Goal: Transaction & Acquisition: Purchase product/service

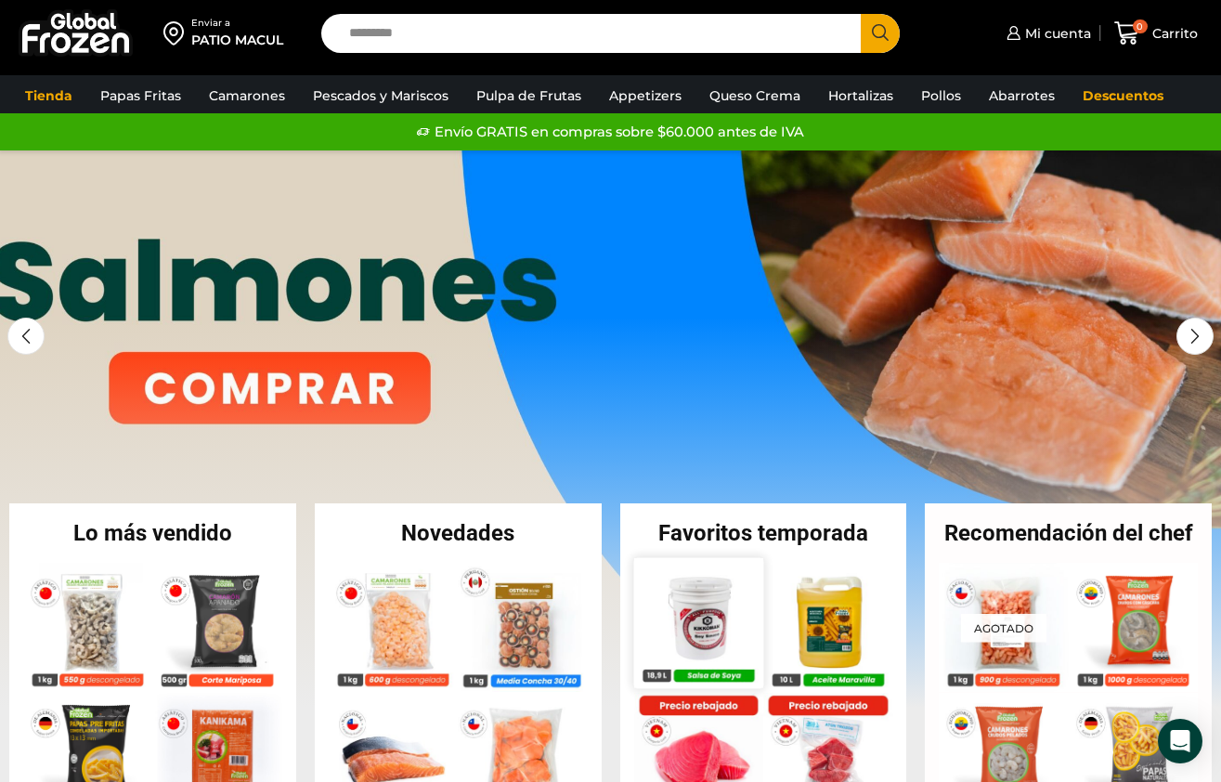
click at [685, 621] on img at bounding box center [698, 623] width 130 height 130
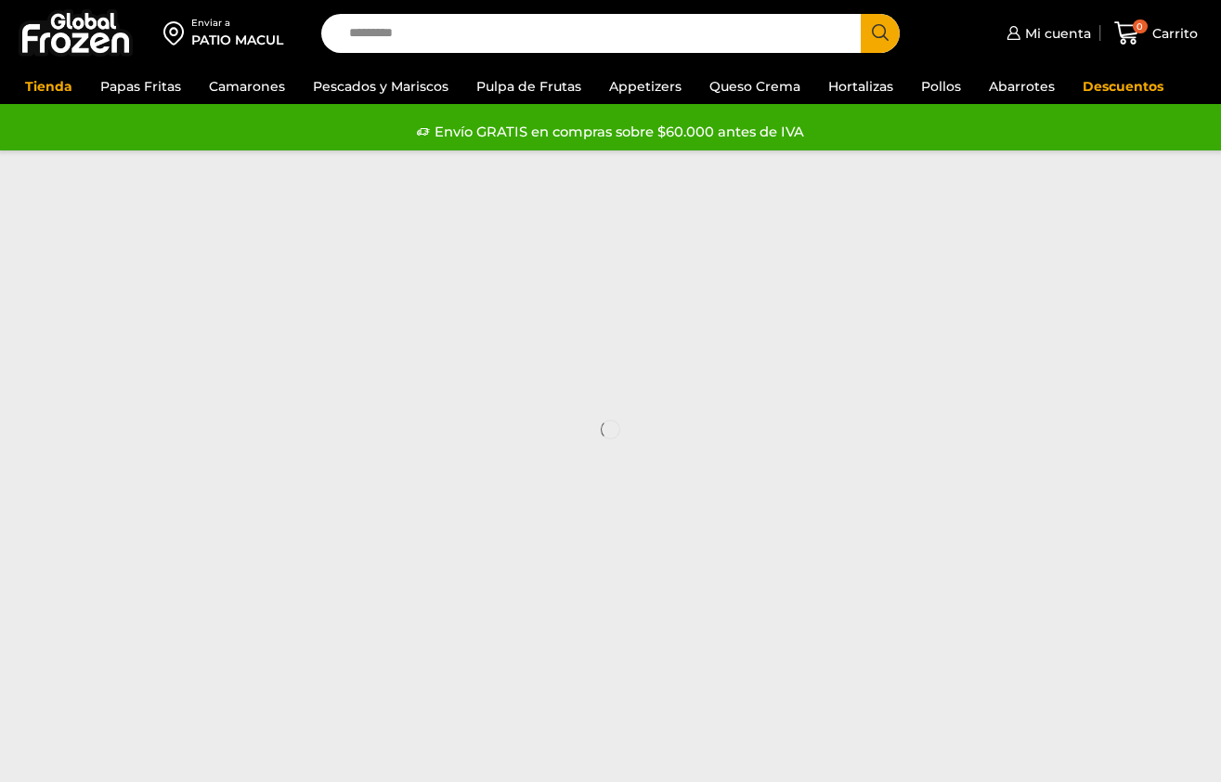
click at [478, 35] on input "Search input" at bounding box center [595, 33] width 511 height 39
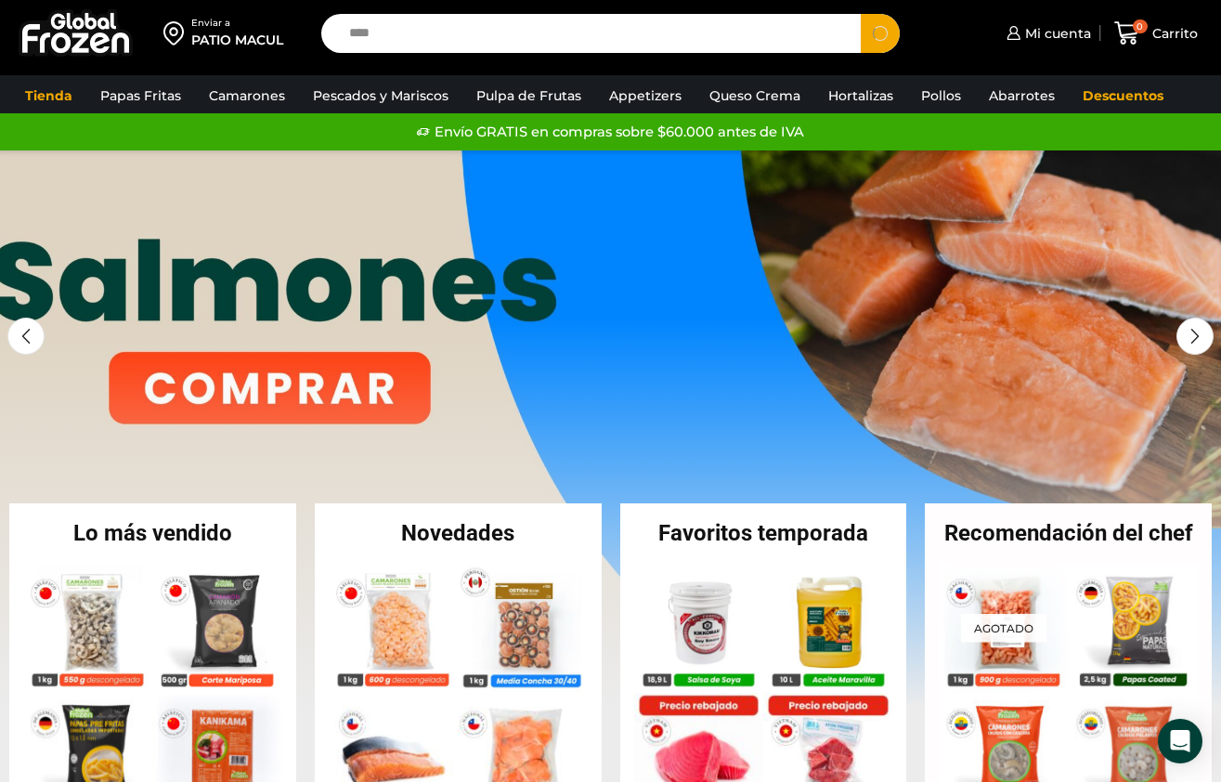
type input "****"
click at [860, 14] on button "Search" at bounding box center [879, 33] width 39 height 39
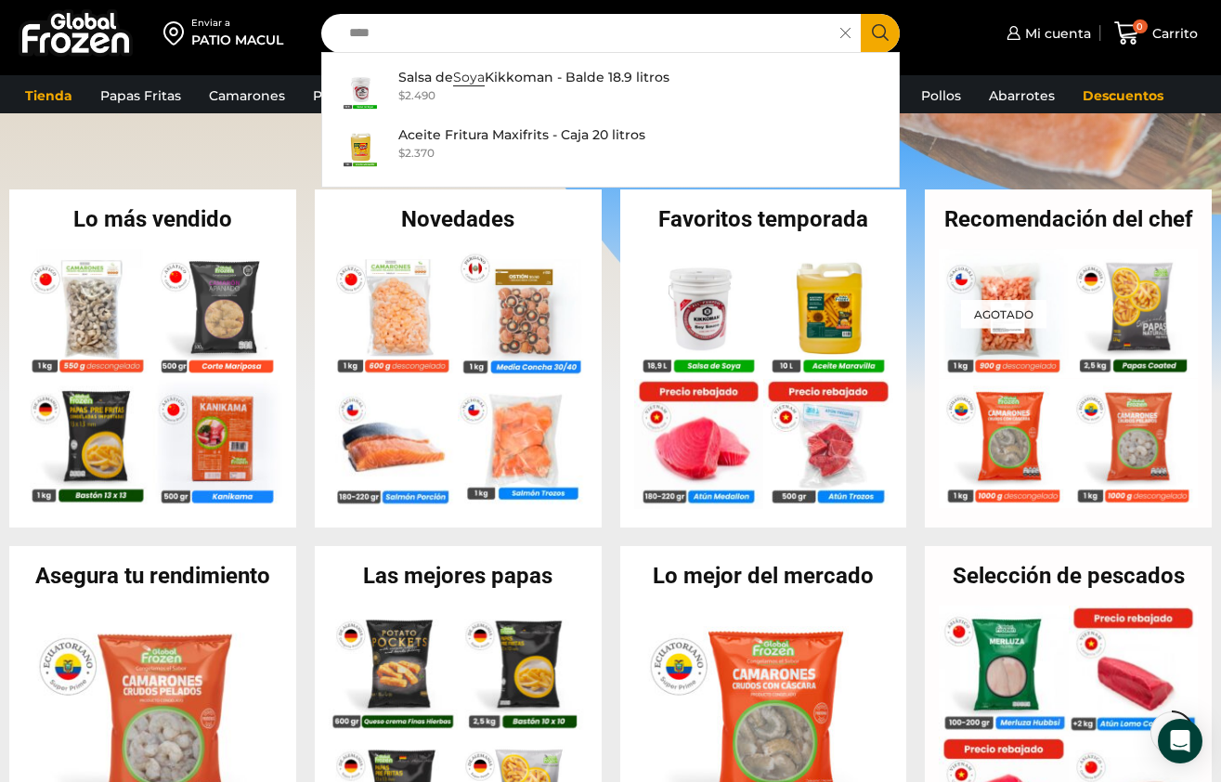
scroll to position [372, 0]
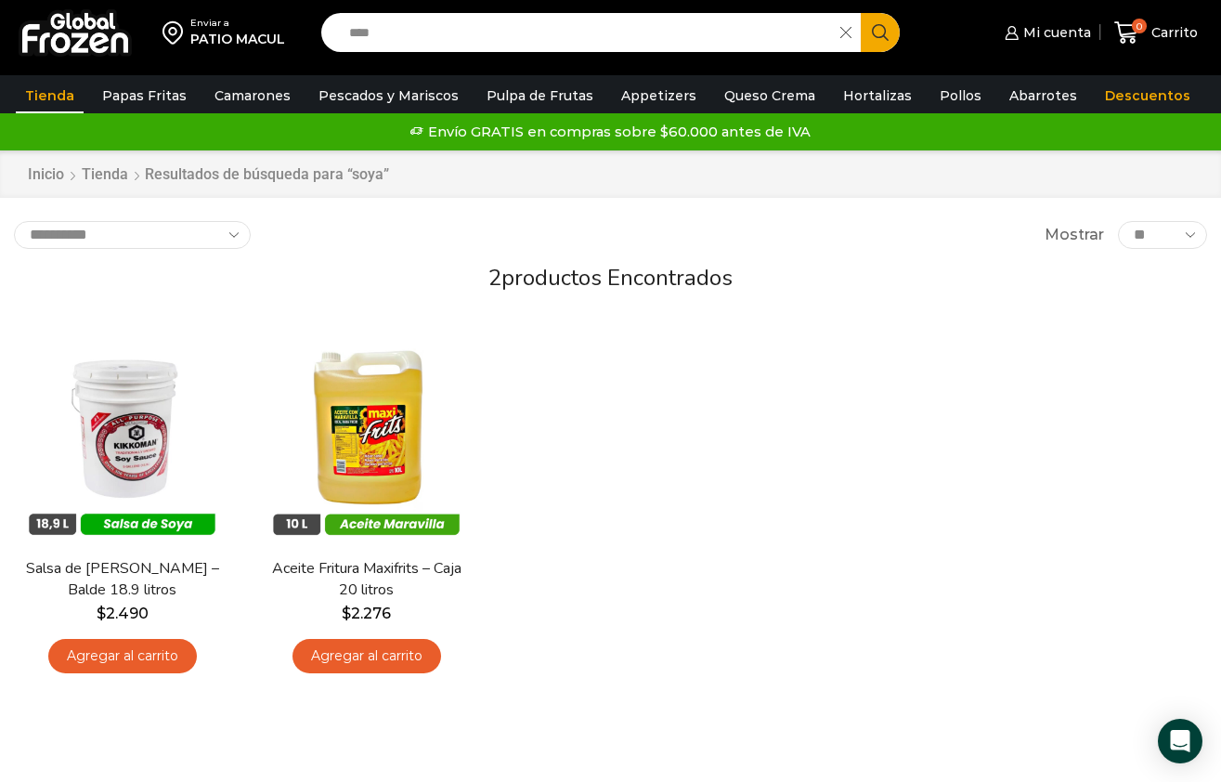
click at [701, 665] on div "En stock Vista Rápida Salsa de Soya Kikkoman – Balde 18.9 litros $ 2.490 Agrega…" at bounding box center [610, 506] width 1221 height 384
click at [937, 88] on link "Pollos" at bounding box center [960, 95] width 60 height 35
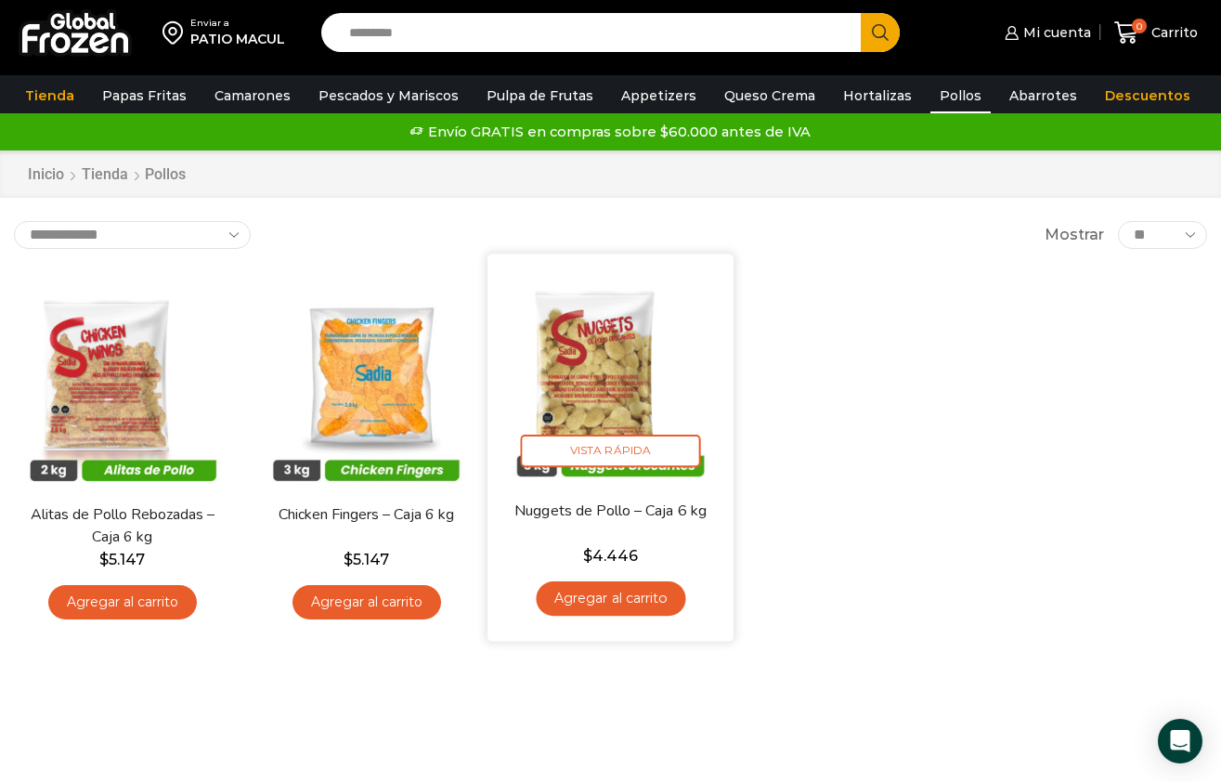
click at [611, 389] on img at bounding box center [610, 377] width 218 height 218
